Goal: Task Accomplishment & Management: Use online tool/utility

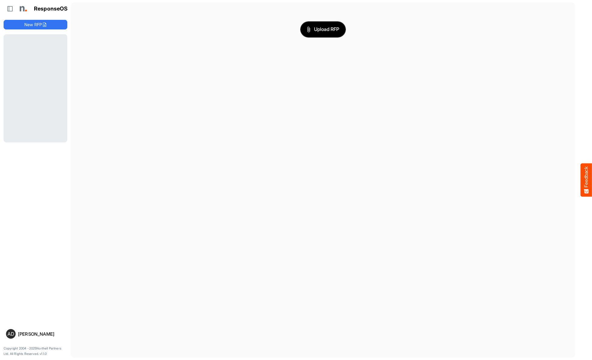
click at [323, 29] on span "Upload RFP" at bounding box center [323, 30] width 32 height 8
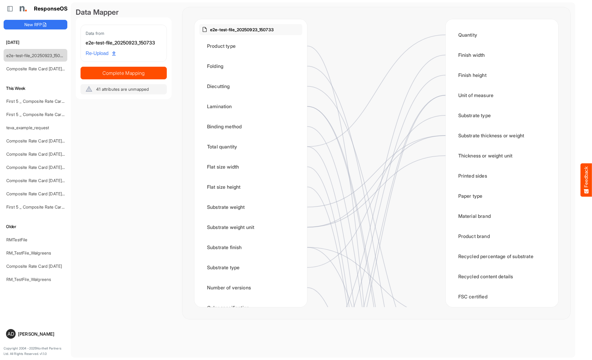
click at [124, 73] on span "Complete Mapping" at bounding box center [124, 73] width 86 height 8
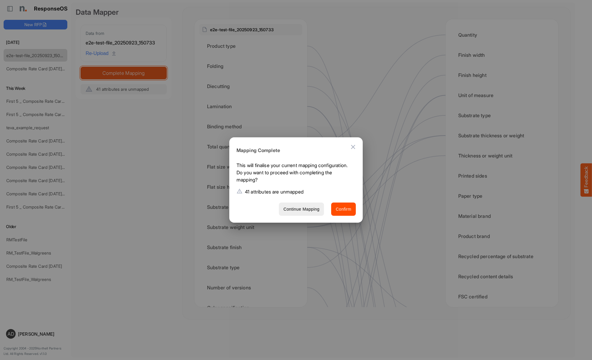
click at [344, 209] on span "Confirm" at bounding box center [344, 210] width 16 height 8
